Goal: Check status

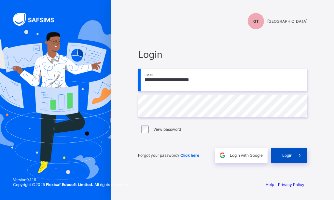
click at [287, 154] on span "Login" at bounding box center [287, 155] width 10 height 5
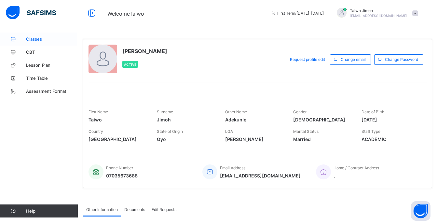
click at [41, 40] on span "Classes" at bounding box center [52, 38] width 52 height 5
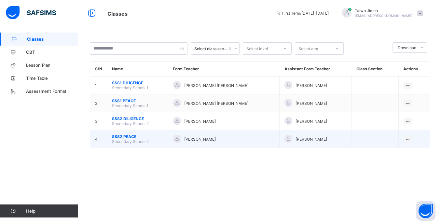
click at [120, 136] on span "SSS2 PEACE" at bounding box center [137, 136] width 51 height 5
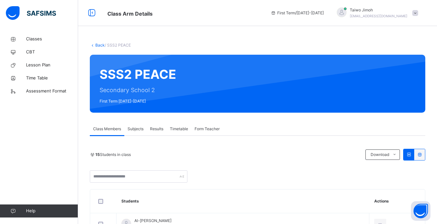
click at [156, 132] on span "Results" at bounding box center [156, 129] width 13 height 6
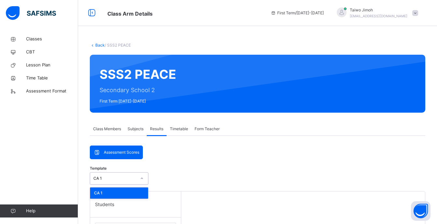
click at [110, 182] on div "CA 1" at bounding box center [113, 179] width 46 height 10
click at [109, 193] on div "CA 1" at bounding box center [119, 193] width 58 height 11
click at [117, 177] on div "CA 1" at bounding box center [114, 179] width 43 height 6
click at [138, 128] on span "Subjects" at bounding box center [136, 129] width 16 height 6
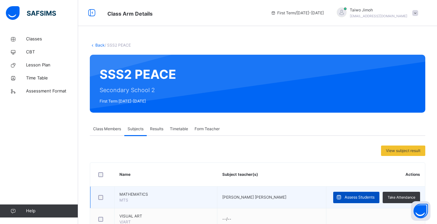
click at [334, 197] on span "Assess Students" at bounding box center [360, 197] width 30 height 6
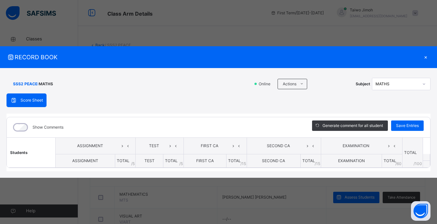
click at [211, 149] on div "FIRST CA" at bounding box center [216, 146] width 60 height 10
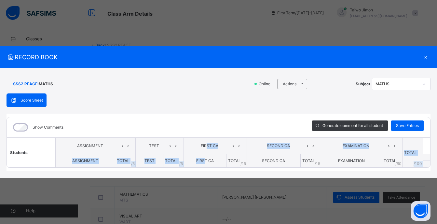
drag, startPoint x: 204, startPoint y: 159, endPoint x: 208, endPoint y: 145, distance: 15.1
click at [208, 145] on thead "Students ASSIGNMENT TEST FIRST CA SECOND CA EXAMINATION TOTAL /100 Comment ASSI…" at bounding box center [219, 152] width 424 height 30
